Goal: Information Seeking & Learning: Learn about a topic

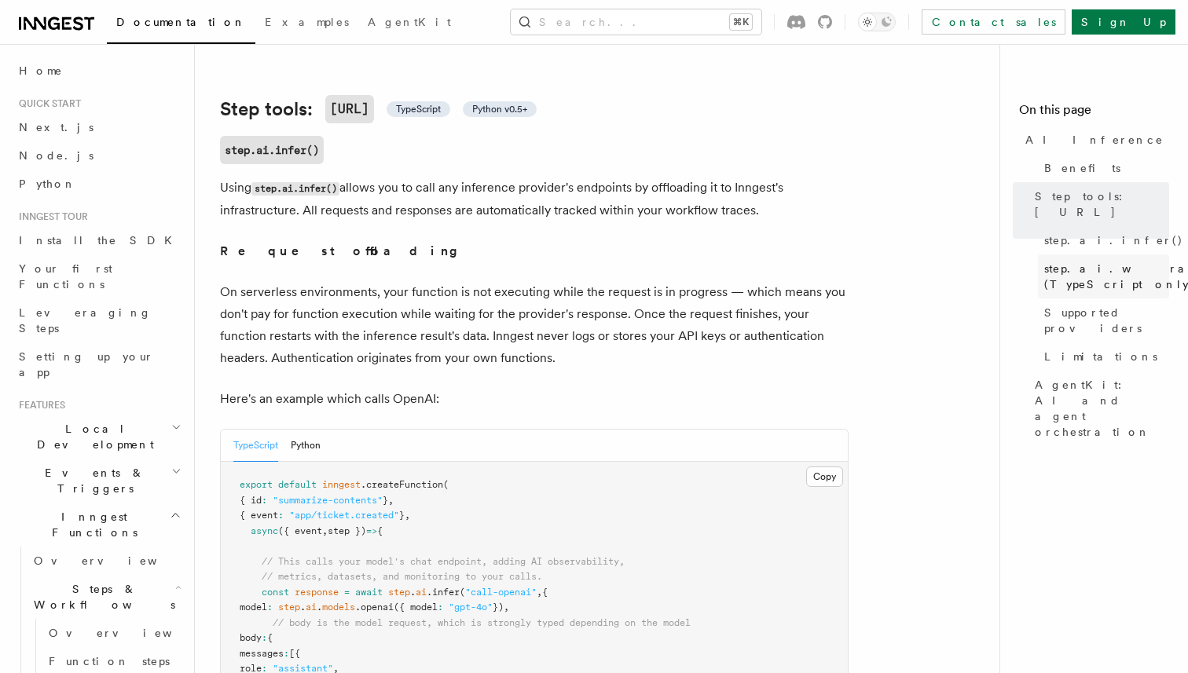
click at [1072, 264] on span "step.ai.wrap() (TypeScript only)" at bounding box center [1128, 276] width 169 height 31
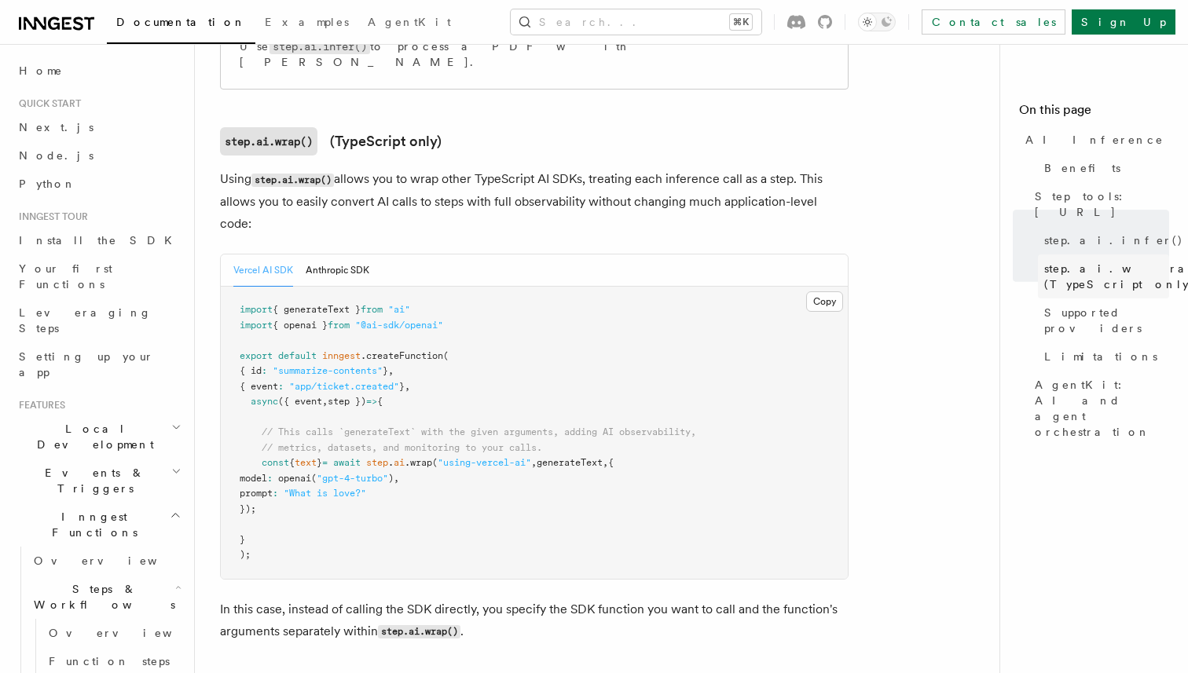
scroll to position [1471, 0]
click at [193, 134] on icon at bounding box center [195, 142] width 16 height 16
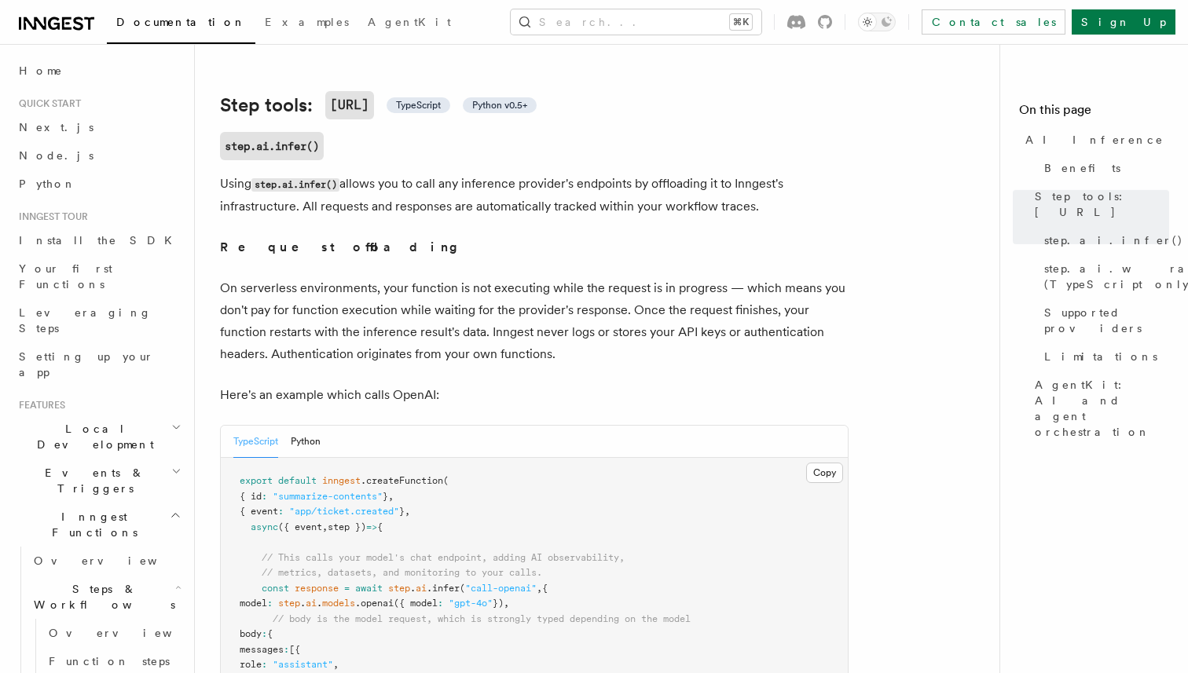
scroll to position [562, 0]
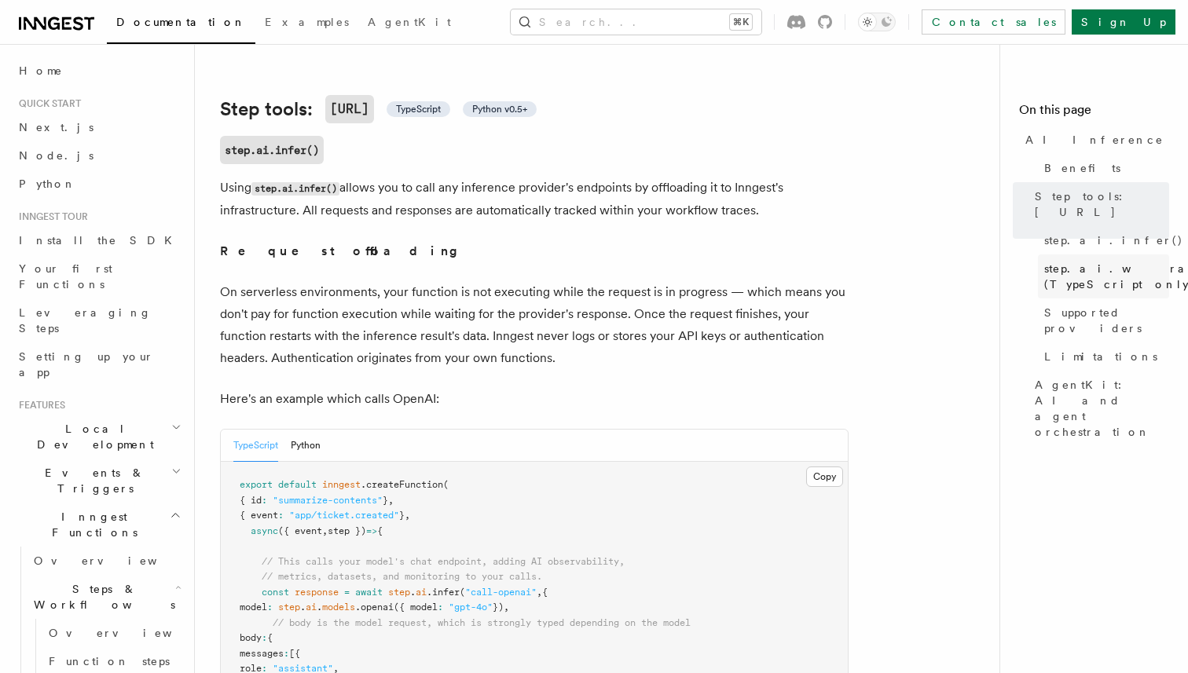
click at [1081, 262] on span "step.ai.wrap() (TypeScript only)" at bounding box center [1128, 276] width 169 height 31
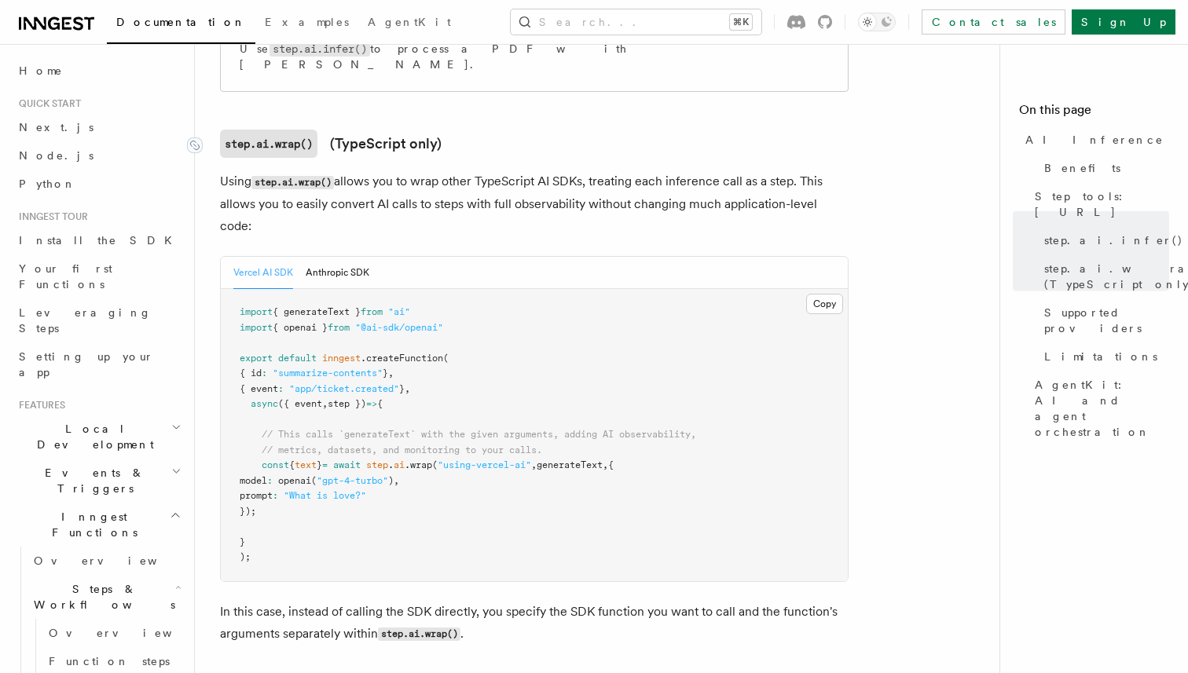
scroll to position [1471, 0]
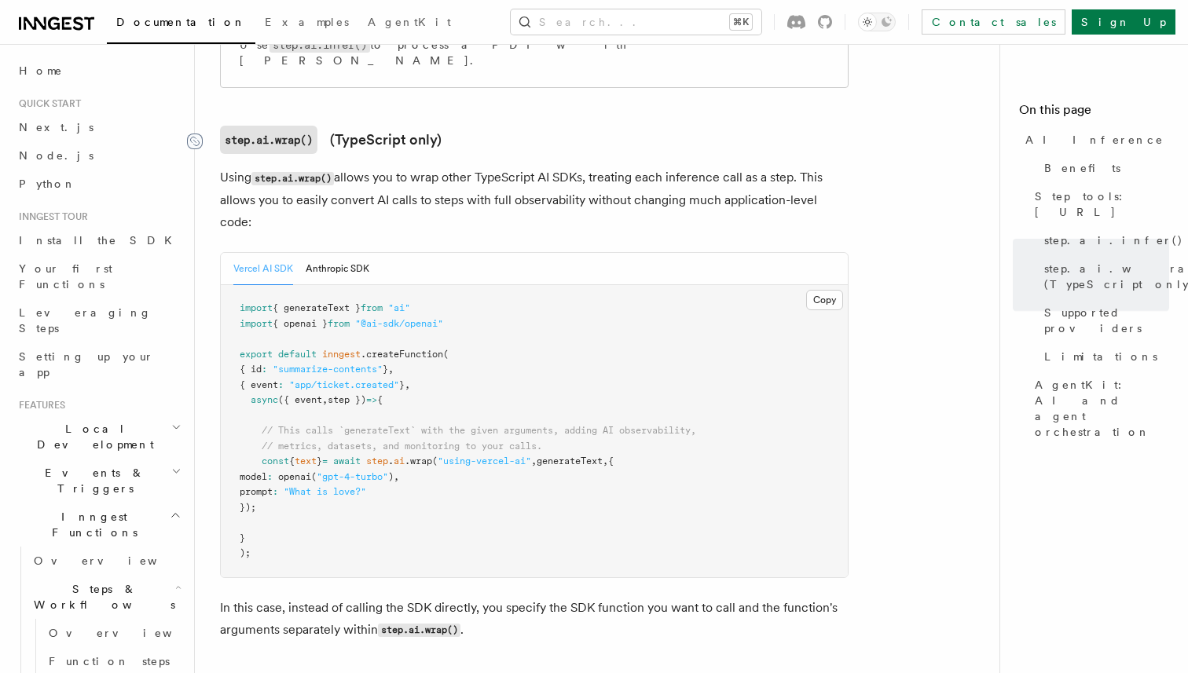
click at [193, 134] on icon at bounding box center [195, 142] width 16 height 16
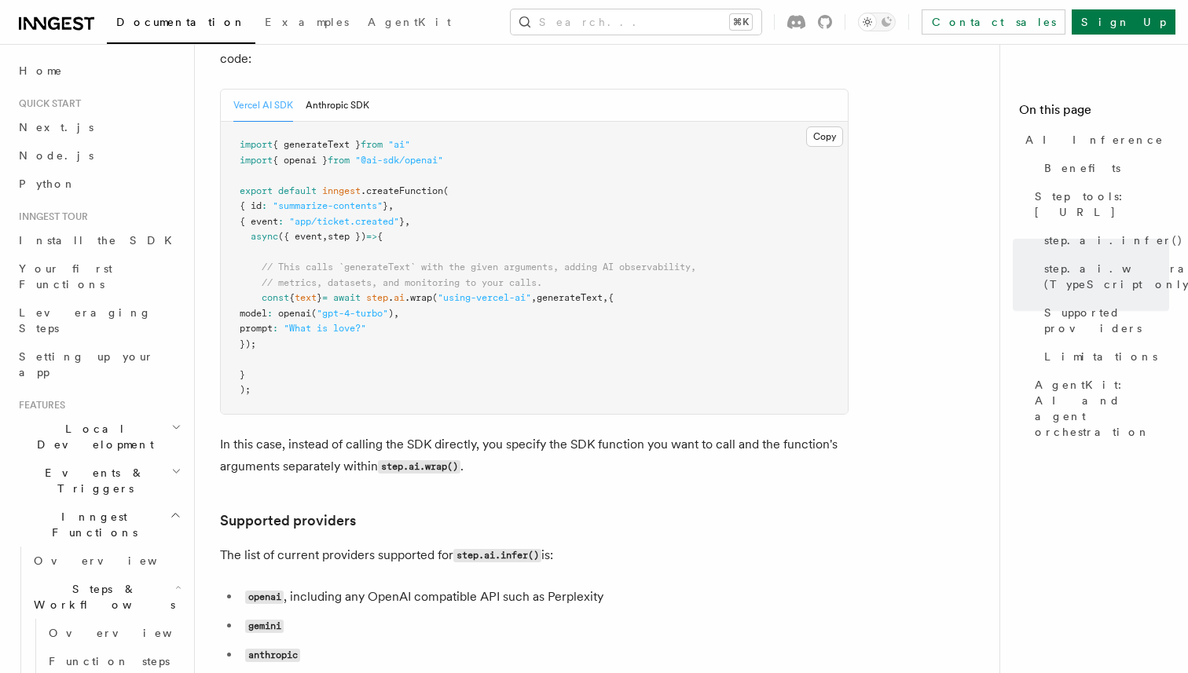
scroll to position [1645, 0]
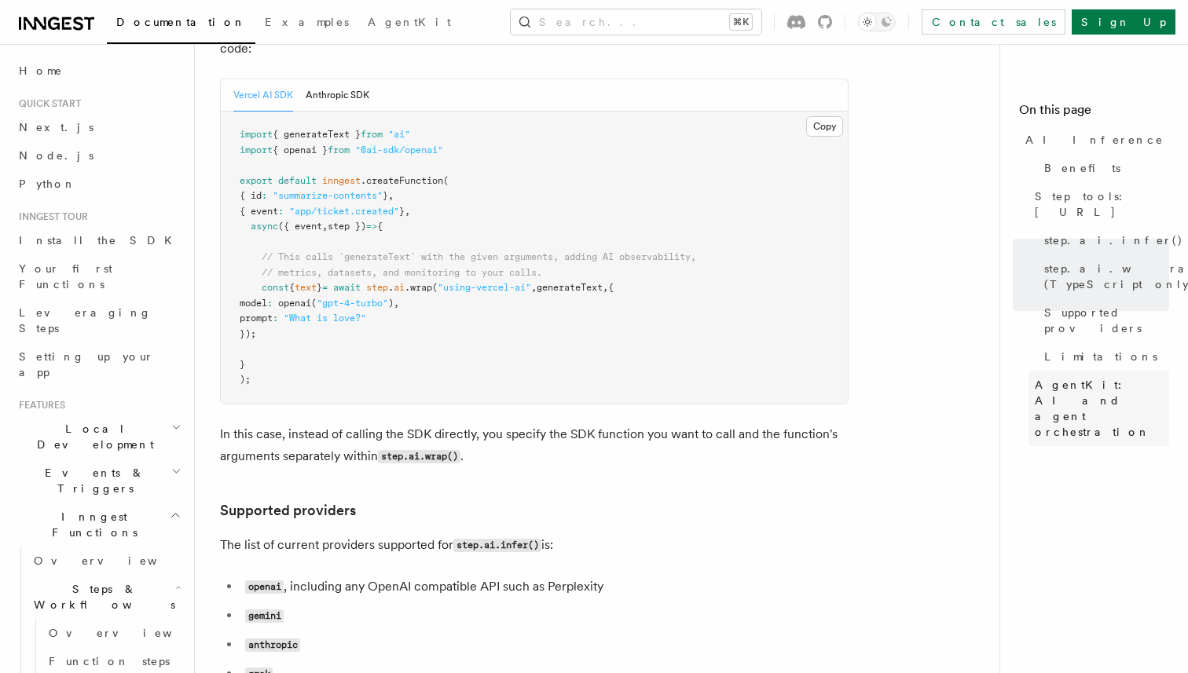
click at [1098, 377] on span "AgentKit: AI and agent orchestration" at bounding box center [1102, 408] width 134 height 63
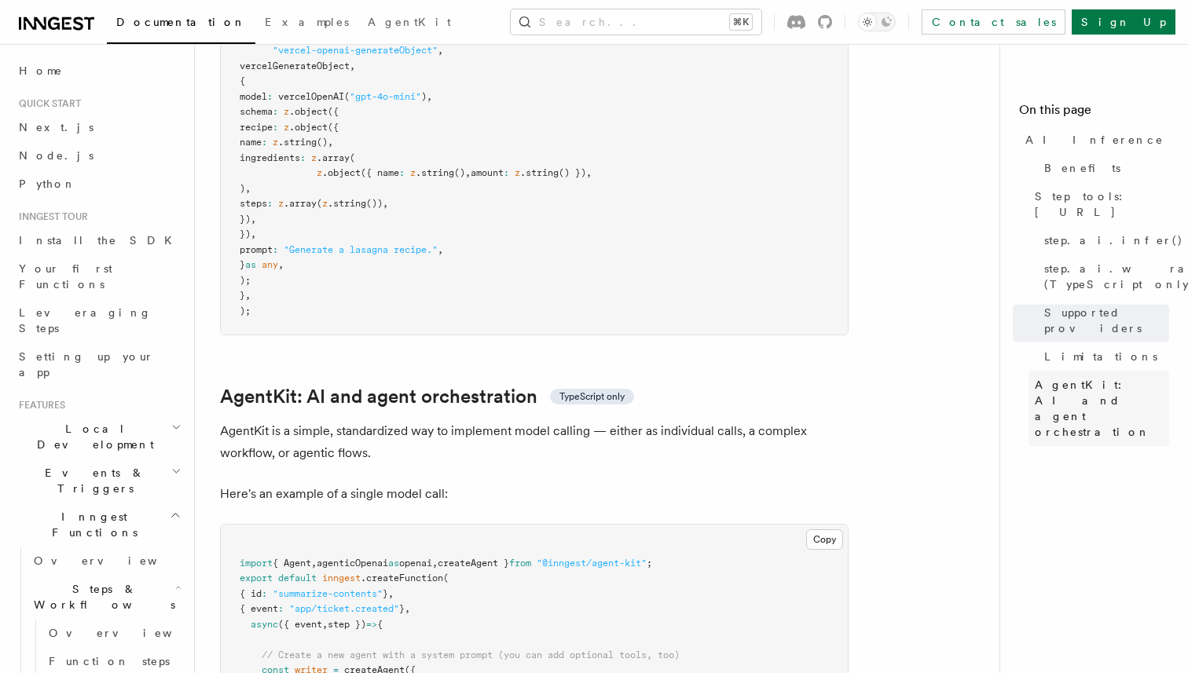
scroll to position [4551, 0]
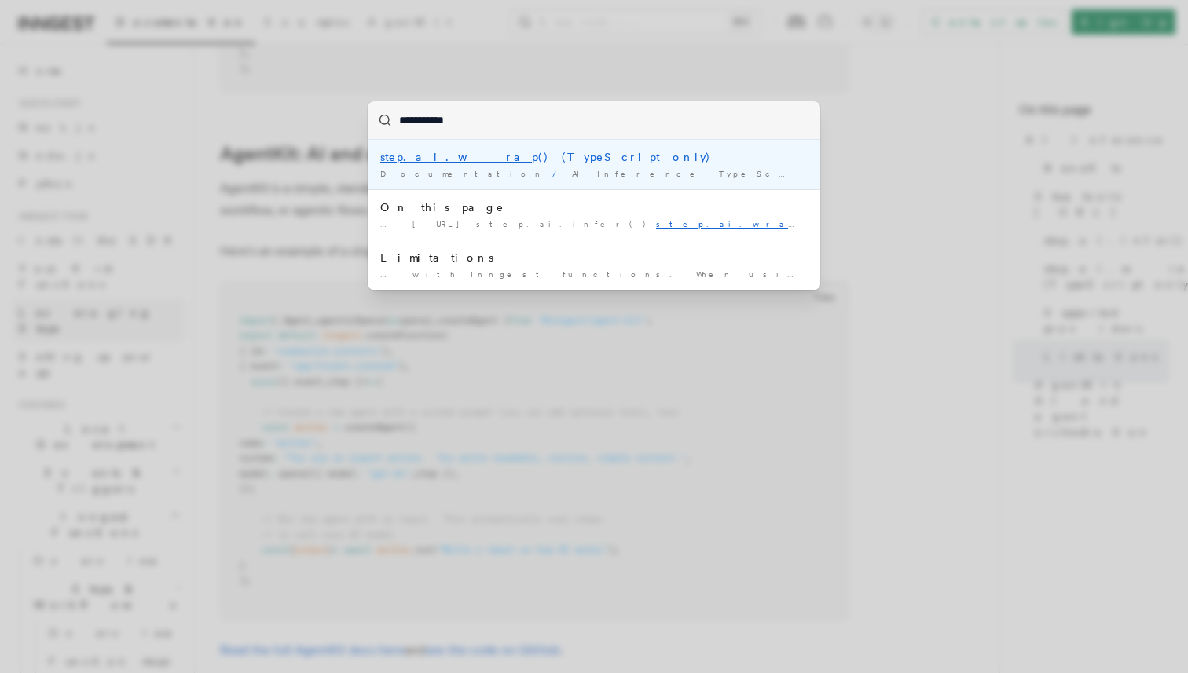
type input "**********"
click at [392, 170] on span "Documentation" at bounding box center [463, 173] width 166 height 9
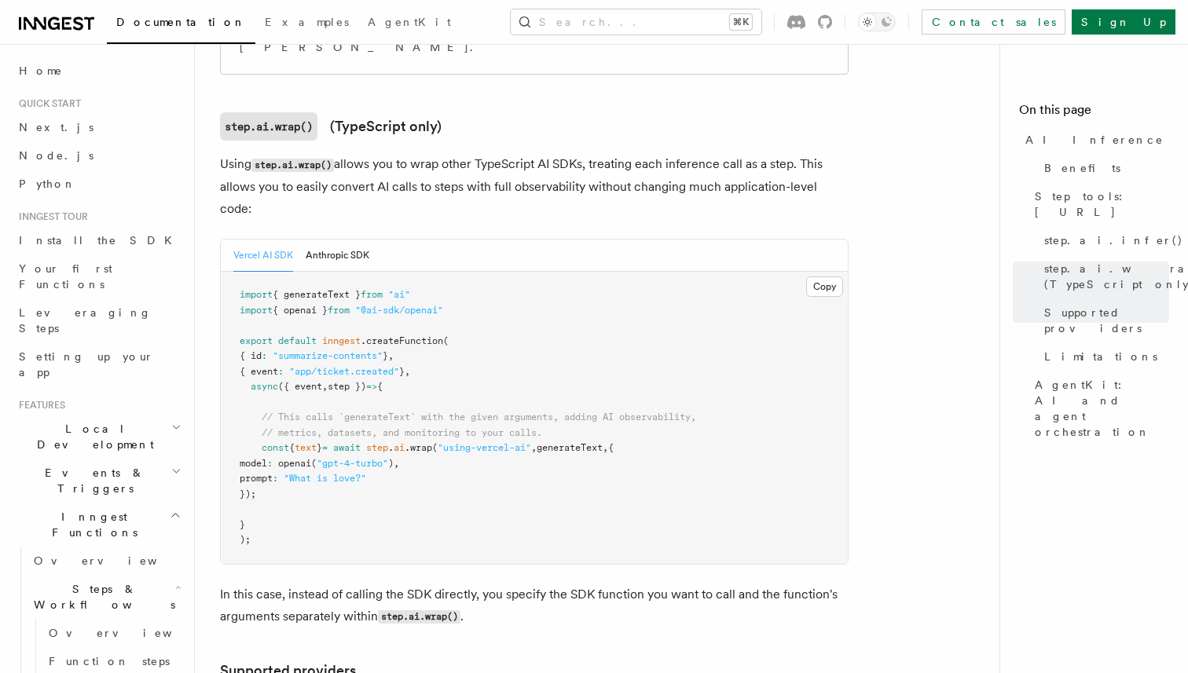
scroll to position [1471, 0]
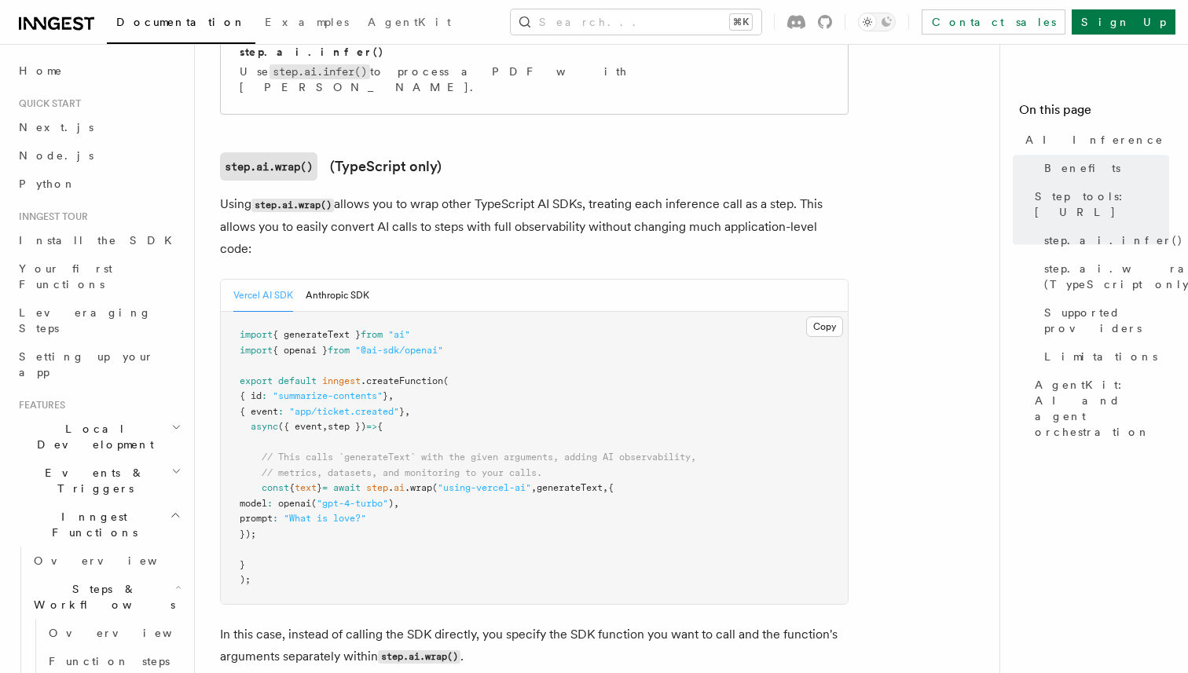
scroll to position [1471, 0]
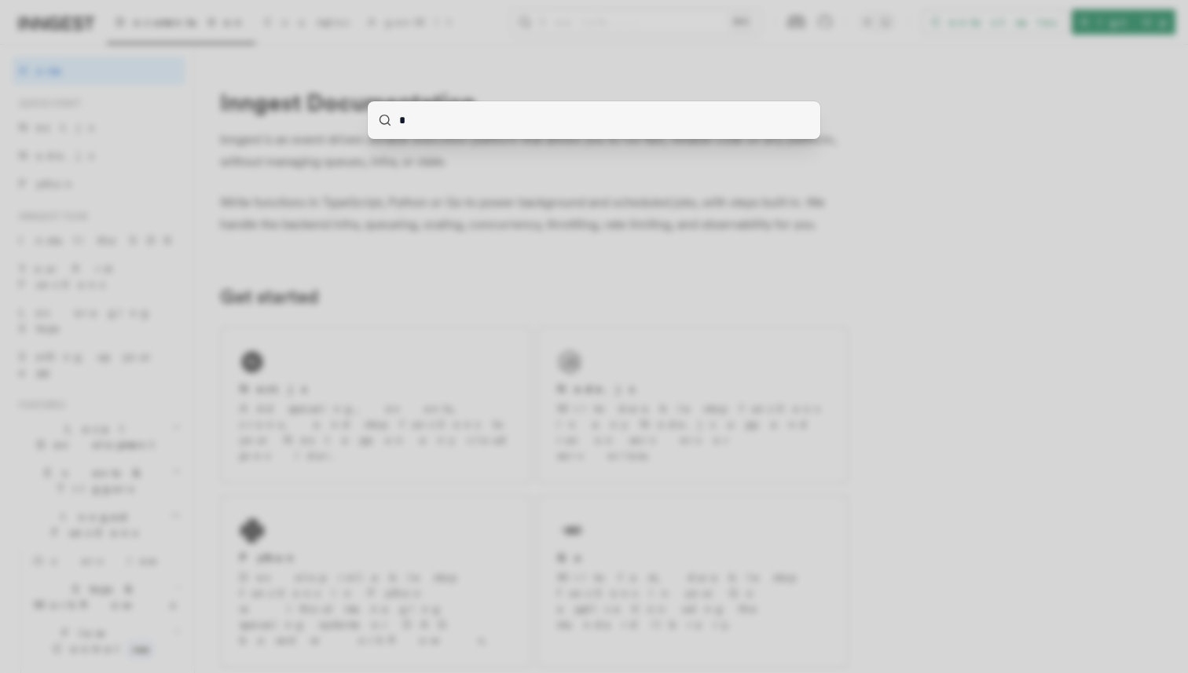
type input "**"
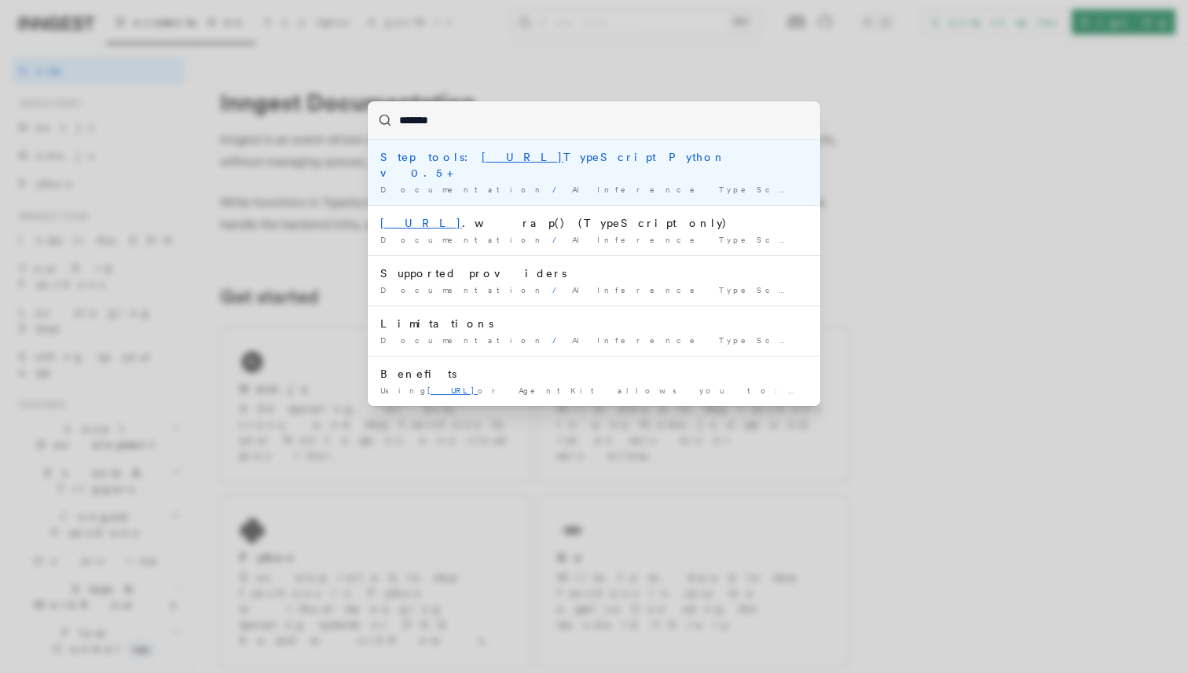
type input "********"
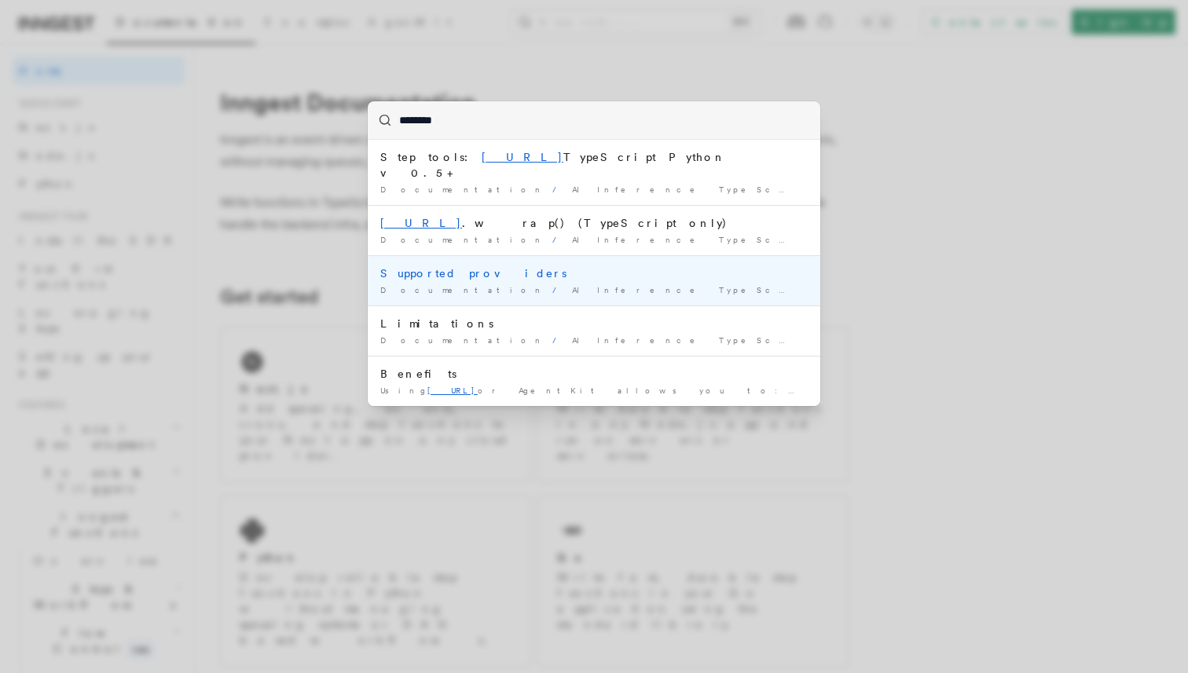
click at [470, 266] on div "Supported providers" at bounding box center [593, 274] width 427 height 16
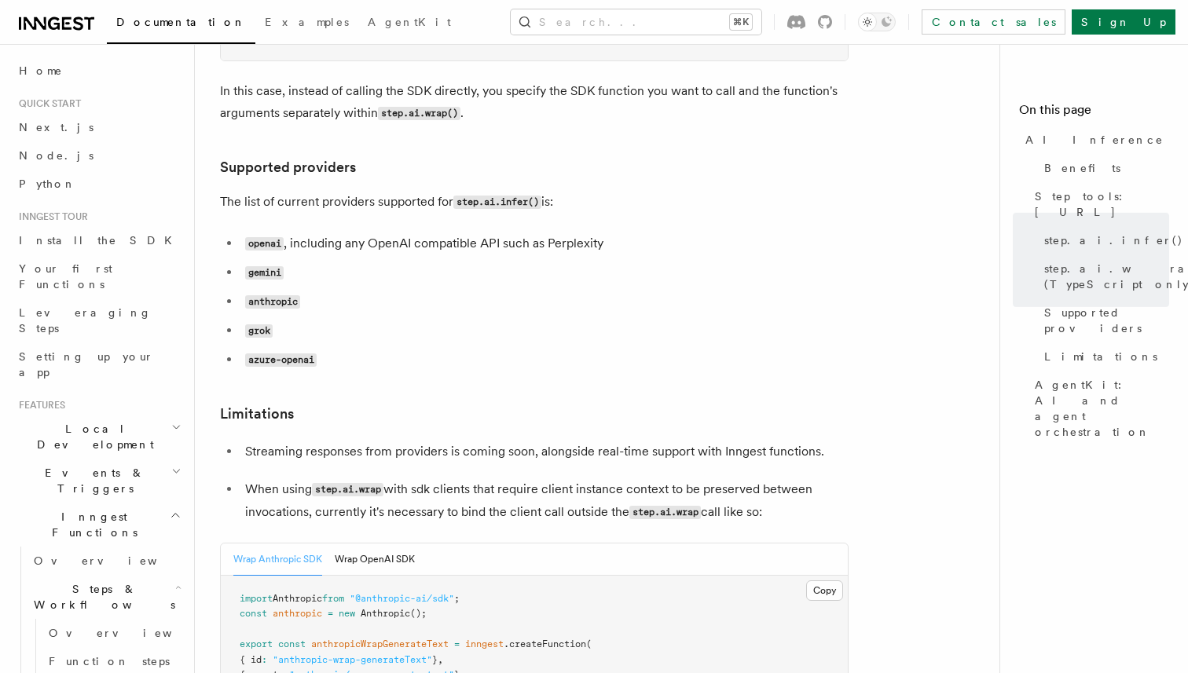
scroll to position [1997, 0]
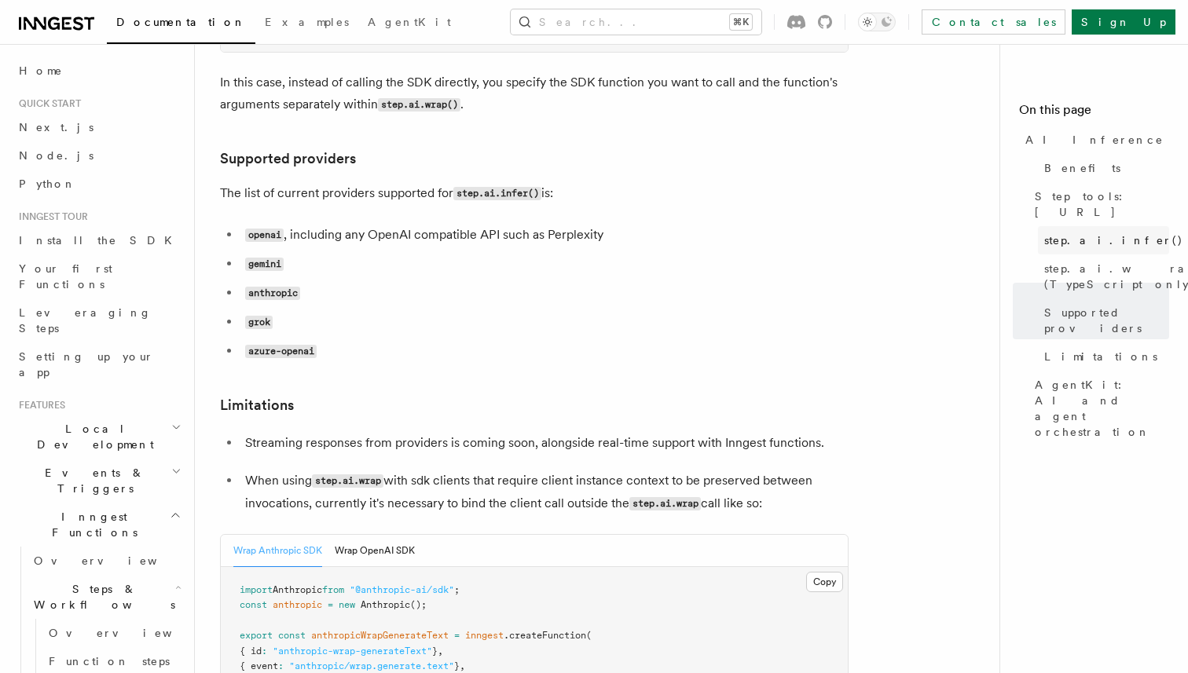
click at [1077, 233] on span "step.ai.infer()" at bounding box center [1113, 241] width 139 height 16
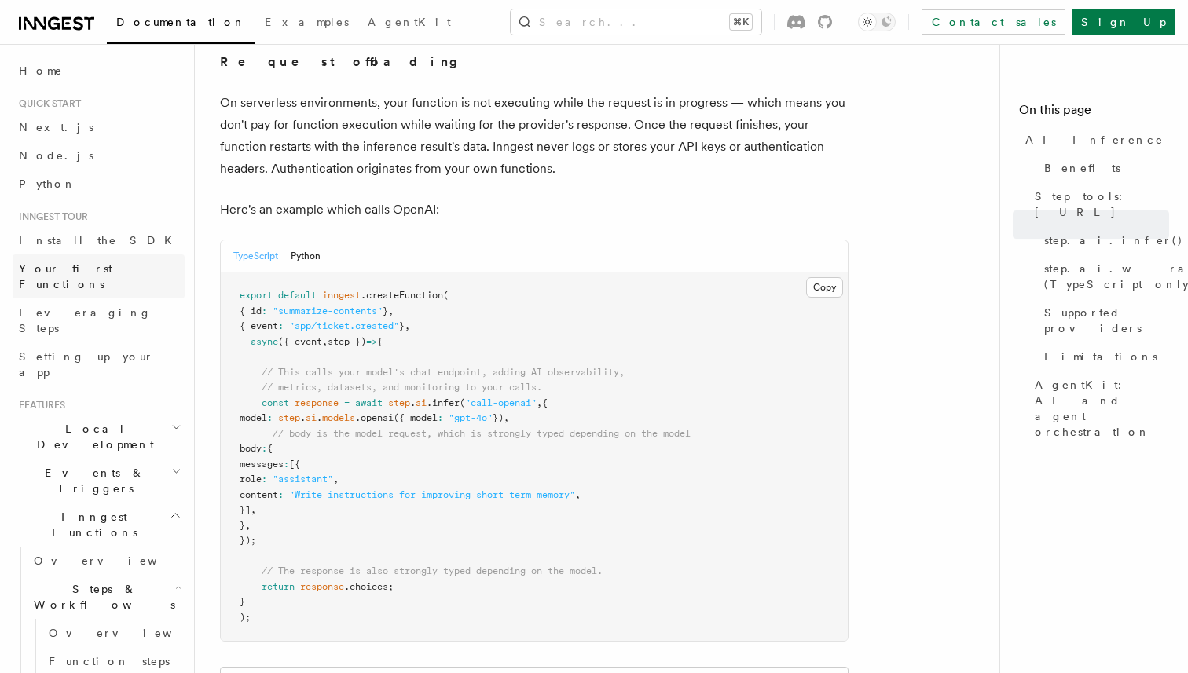
scroll to position [747, 0]
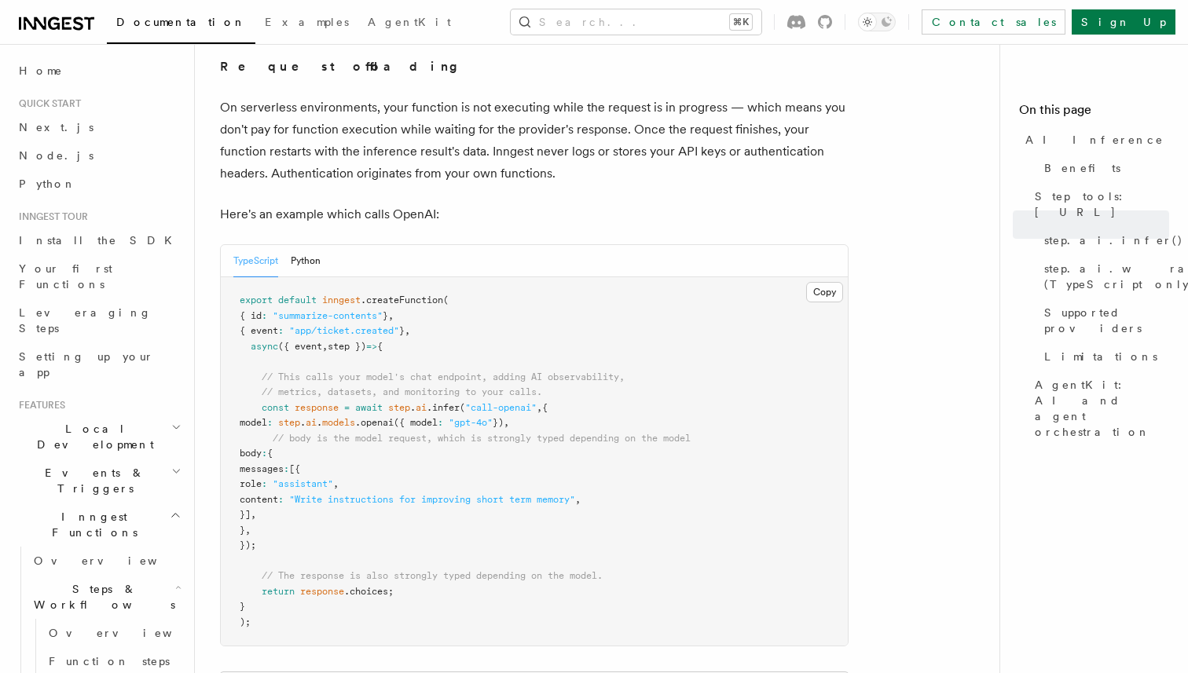
click at [105, 421] on span "Local Development" at bounding box center [92, 436] width 159 height 31
click at [71, 415] on h2 "Local Development" at bounding box center [99, 437] width 172 height 44
click at [71, 421] on span "Local Development" at bounding box center [92, 436] width 159 height 31
click at [65, 467] on span "Overview" at bounding box center [115, 473] width 162 height 13
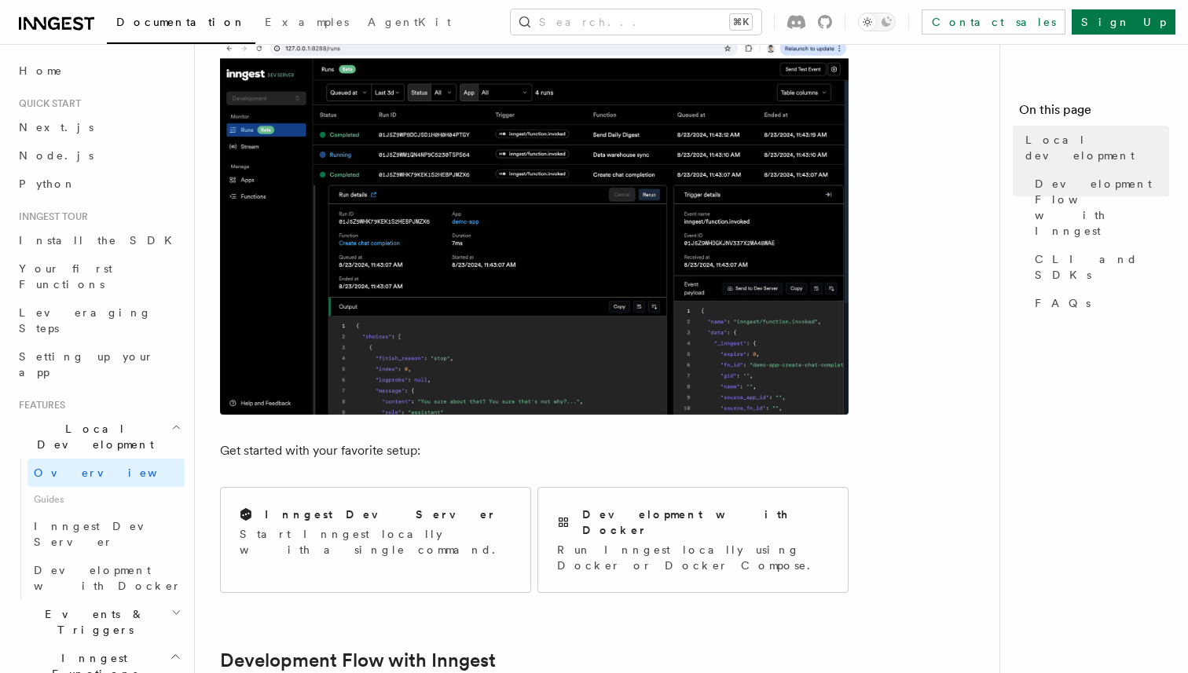
scroll to position [239, 0]
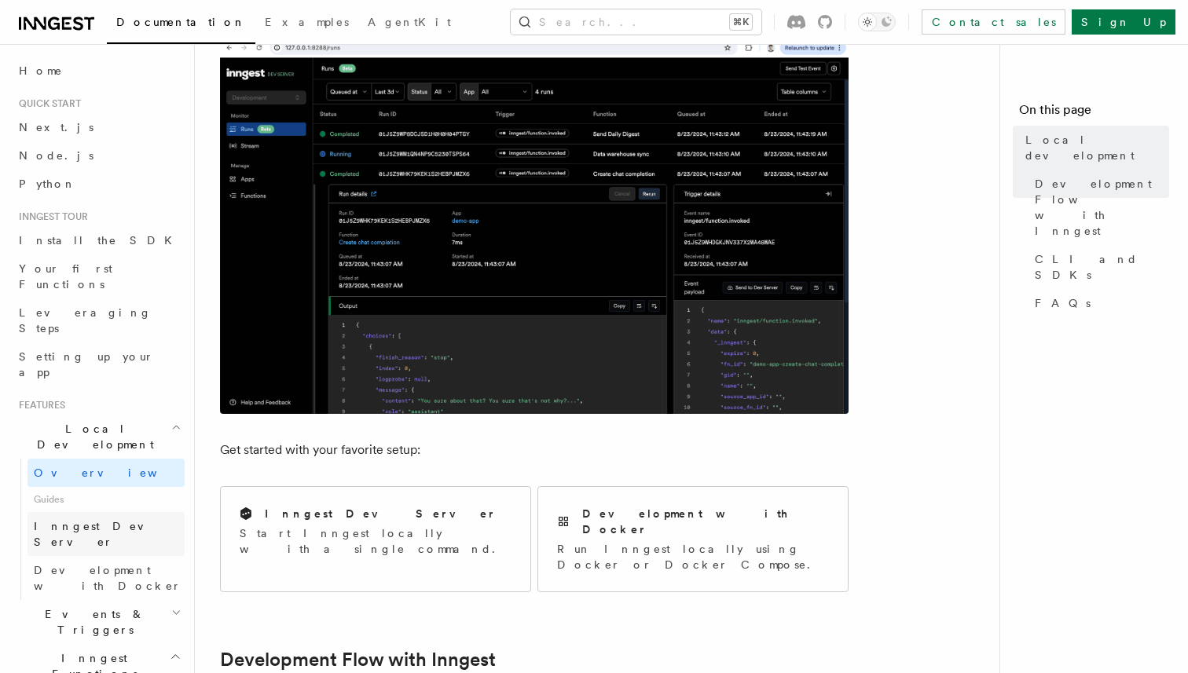
click at [83, 512] on link "Inngest Dev Server" at bounding box center [106, 534] width 157 height 44
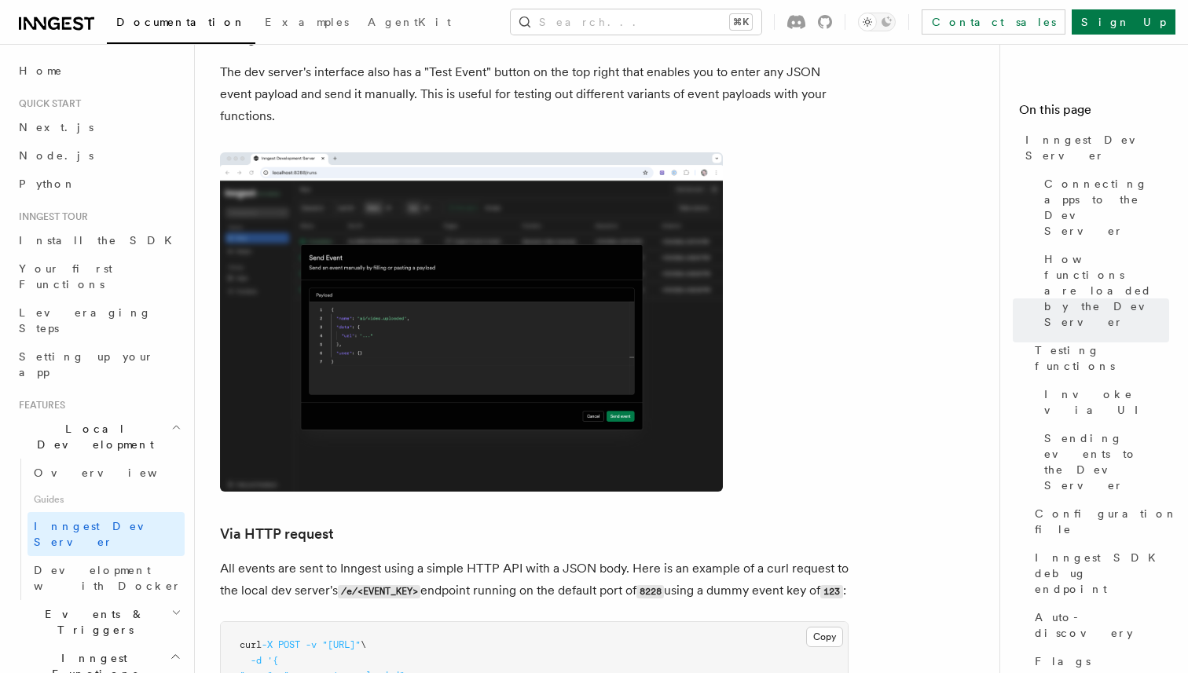
scroll to position [3333, 0]
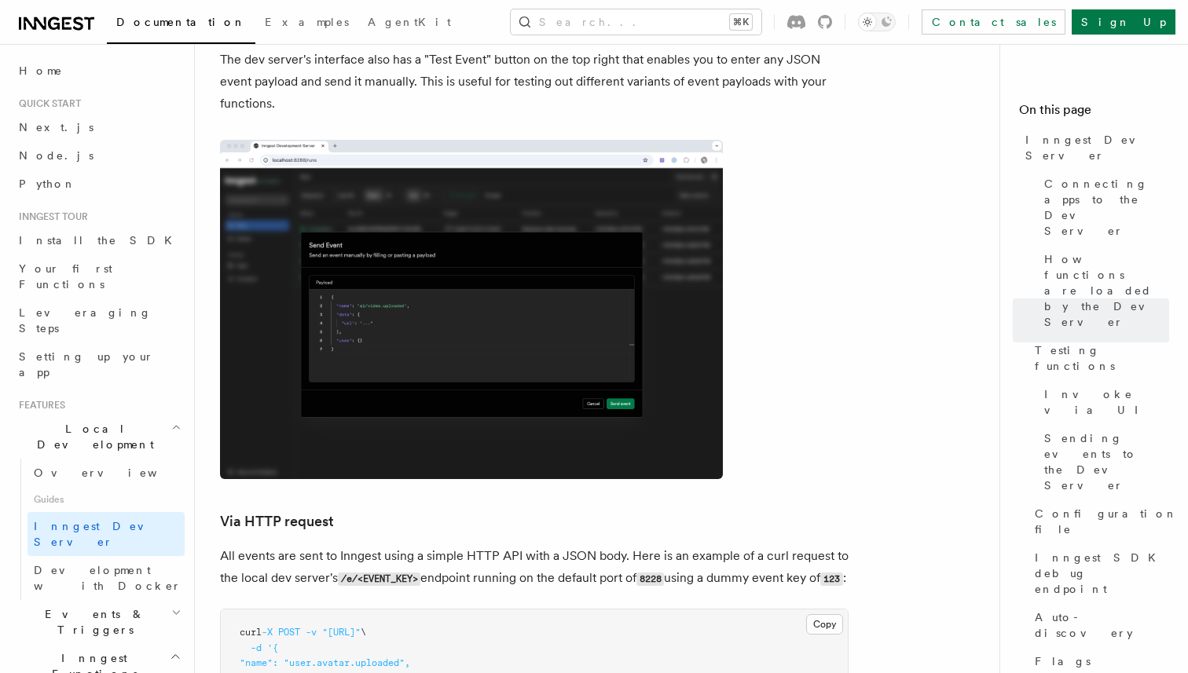
click at [473, 320] on img at bounding box center [471, 310] width 503 height 340
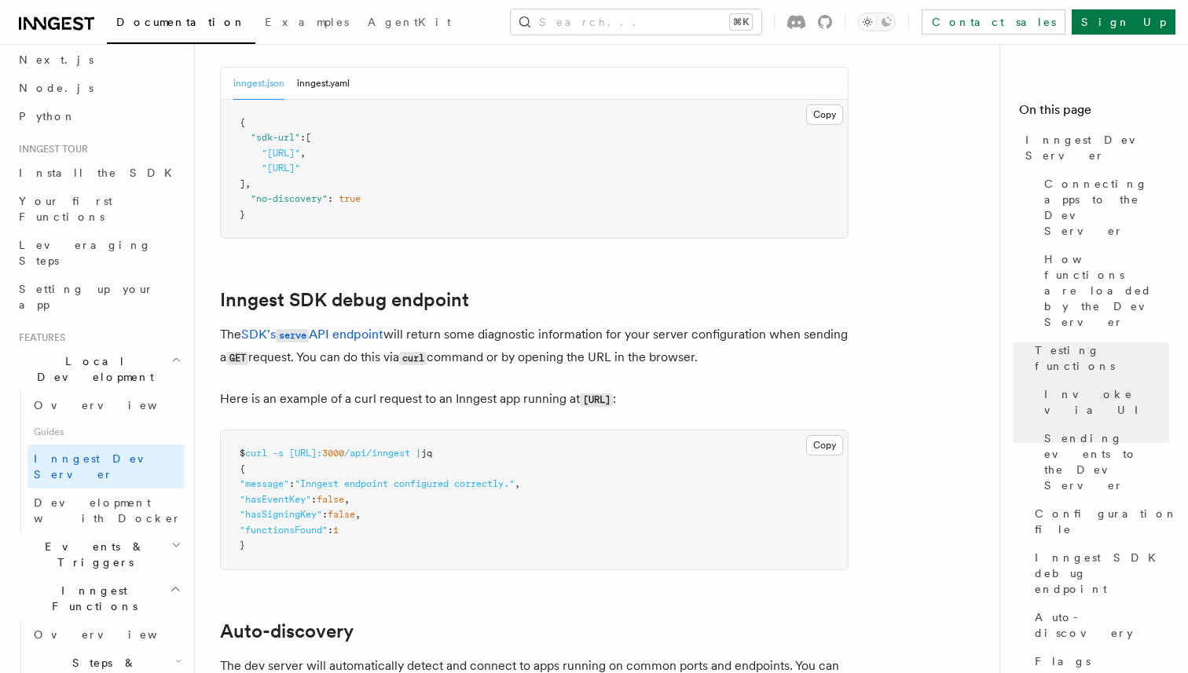
scroll to position [63, 0]
click at [144, 352] on h2 "Local Development" at bounding box center [99, 374] width 172 height 44
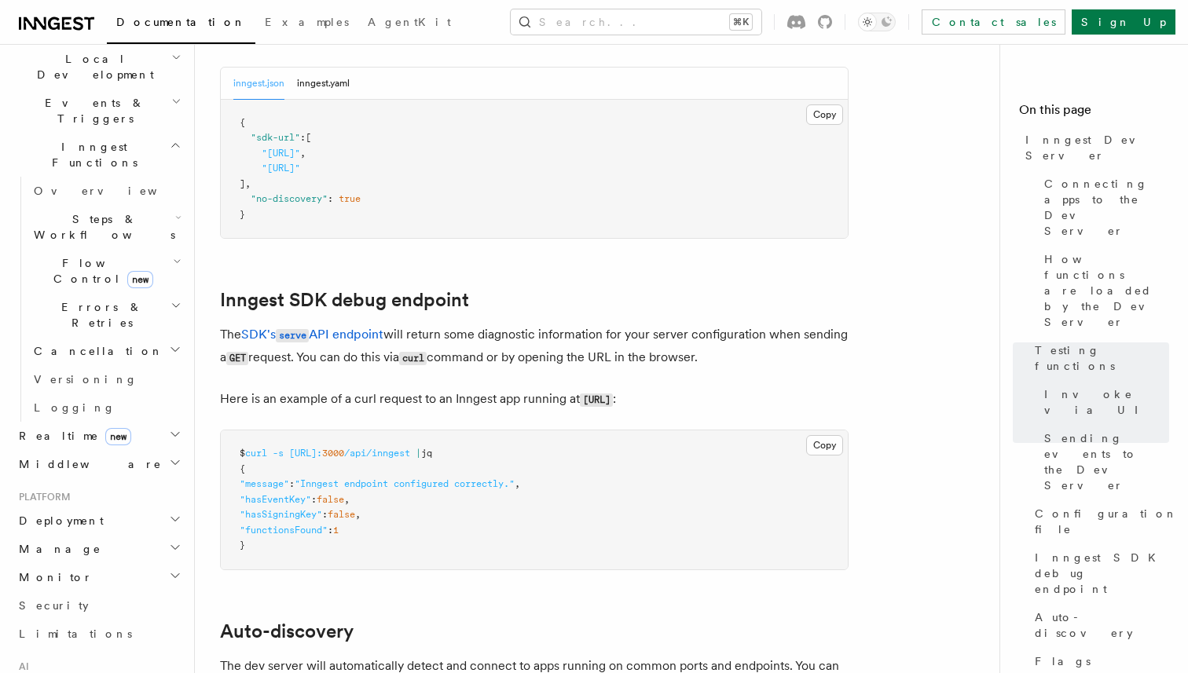
scroll to position [372, 0]
click at [63, 562] on h2 "Monitor" at bounding box center [99, 576] width 172 height 28
click at [60, 598] on span "Observability & metrics" at bounding box center [115, 612] width 162 height 28
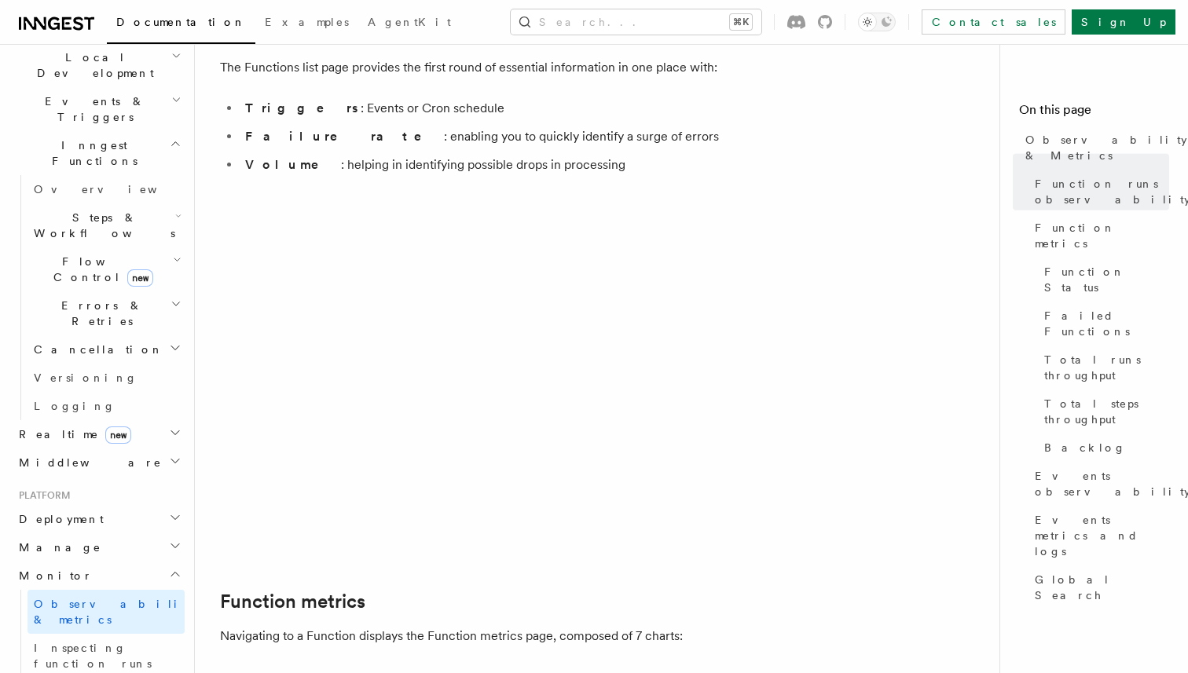
scroll to position [281, 0]
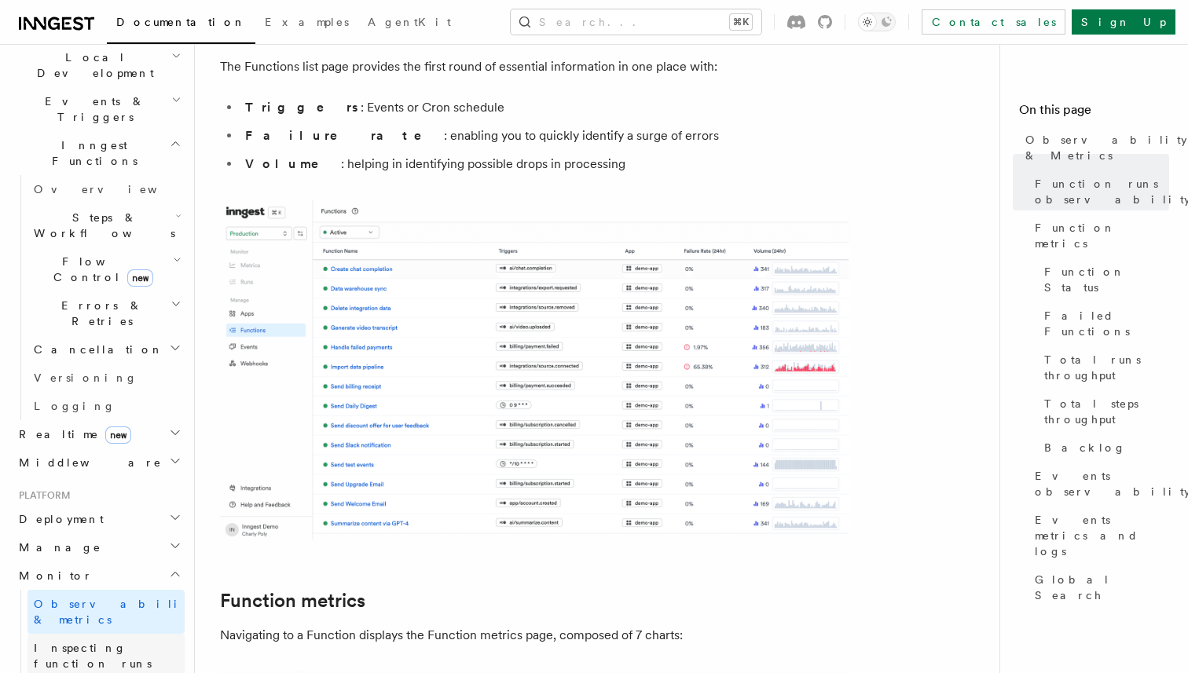
click at [123, 642] on span "Inspecting function runs" at bounding box center [93, 656] width 118 height 28
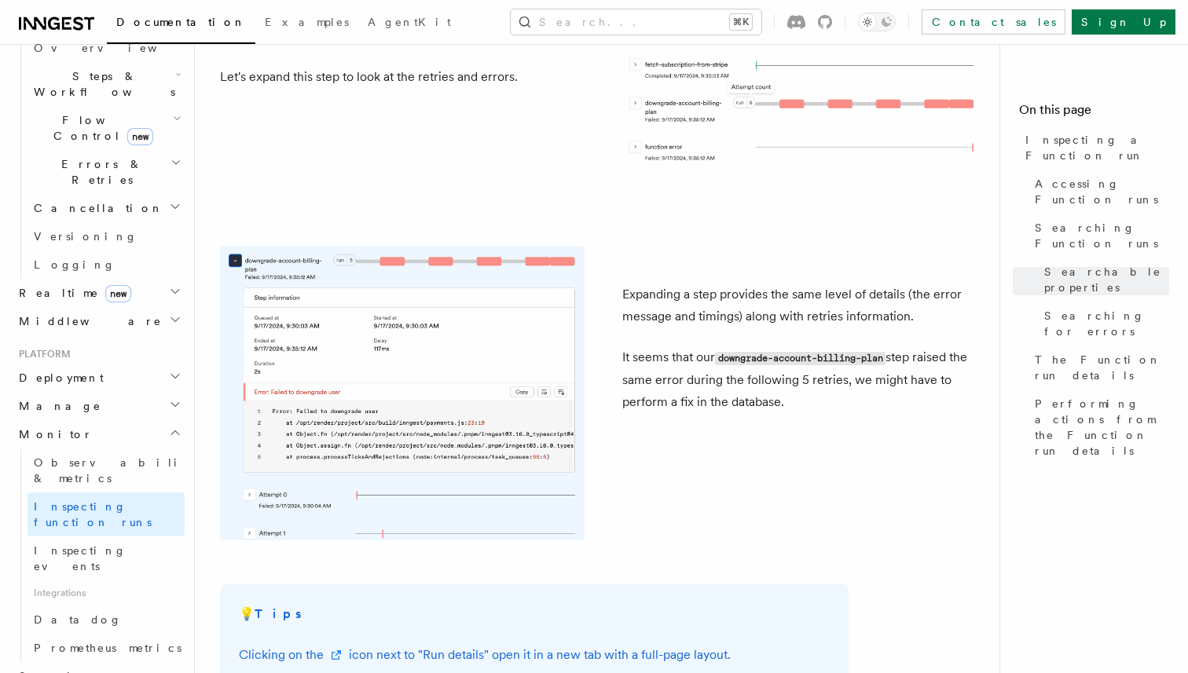
scroll to position [512, 0]
click at [69, 394] on h2 "Manage" at bounding box center [99, 408] width 172 height 28
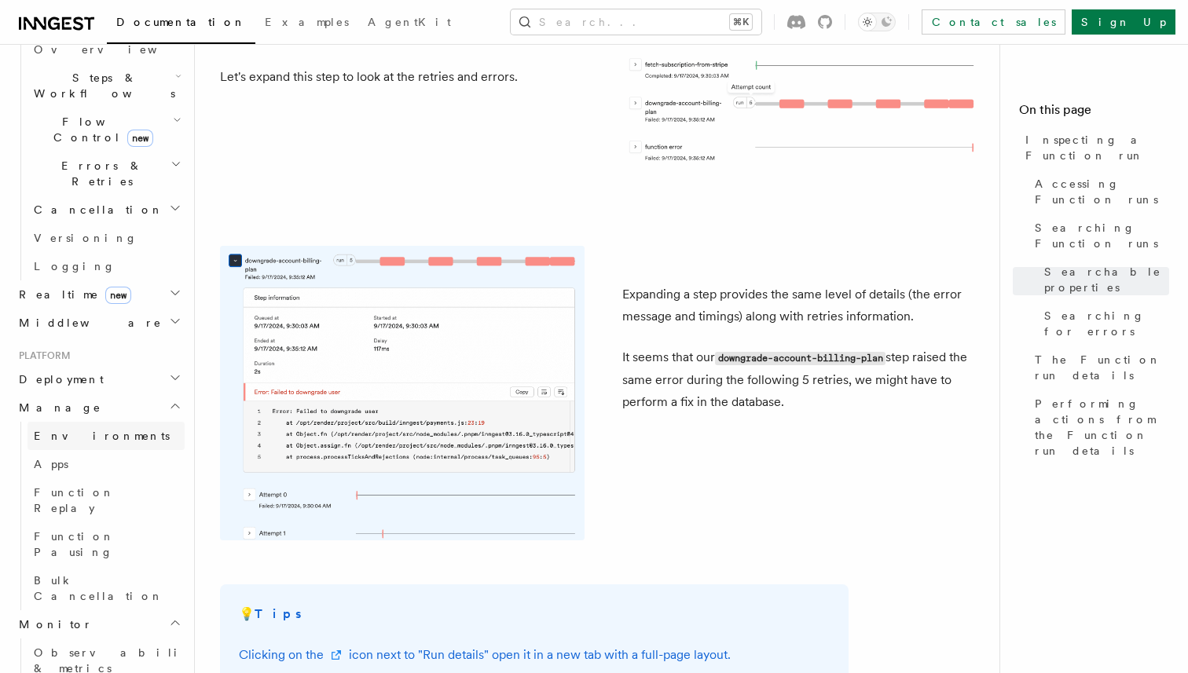
click at [96, 430] on span "Environments" at bounding box center [102, 436] width 136 height 13
